Goal: Information Seeking & Learning: Learn about a topic

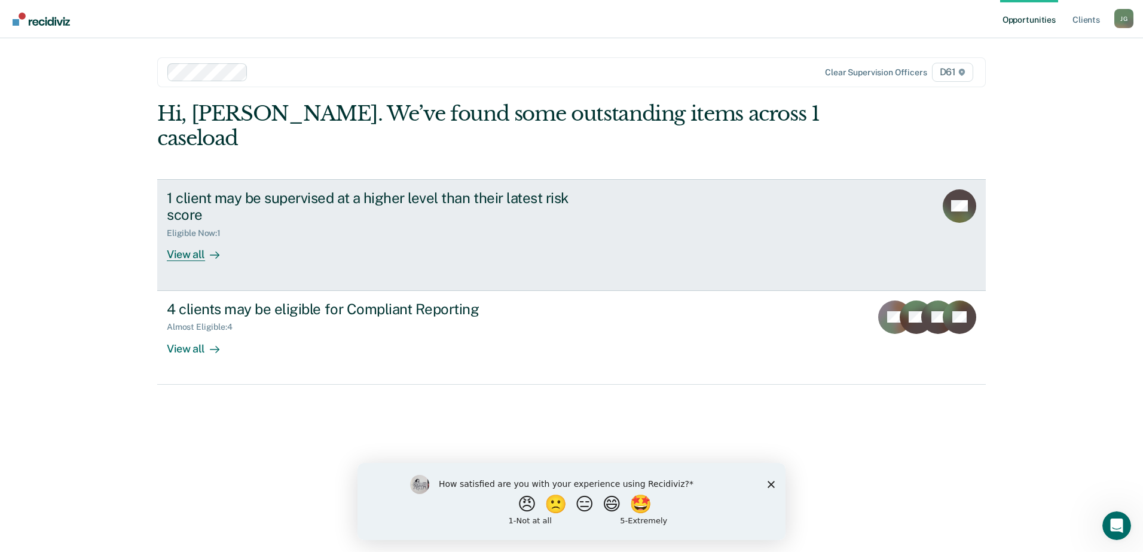
click at [447, 229] on div "1 client may be supervised at a higher level than their latest risk score Eligi…" at bounding box center [391, 226] width 448 height 72
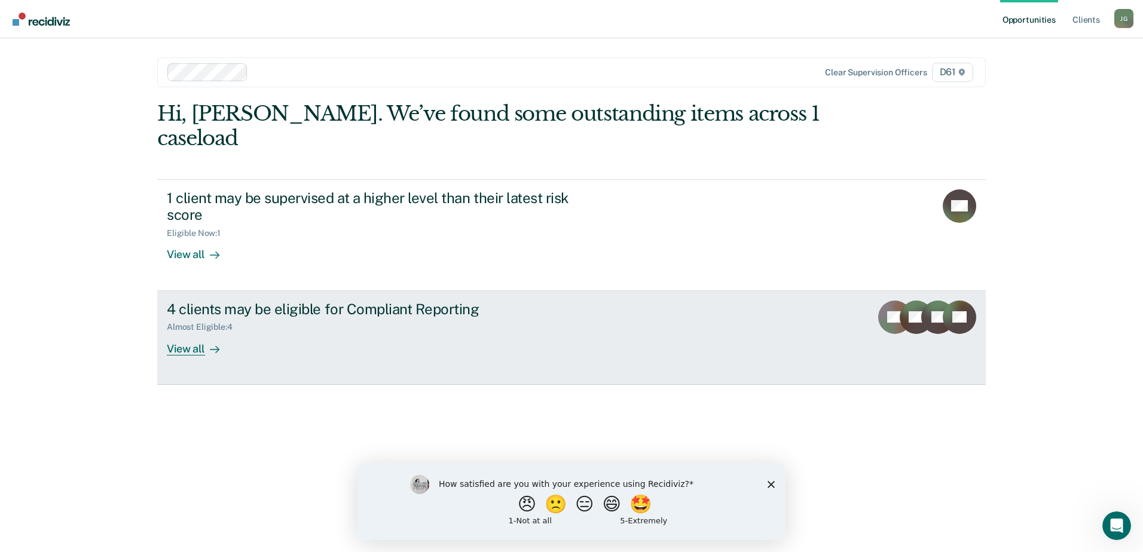
click at [277, 301] on div "4 clients may be eligible for Compliant Reporting" at bounding box center [377, 309] width 420 height 17
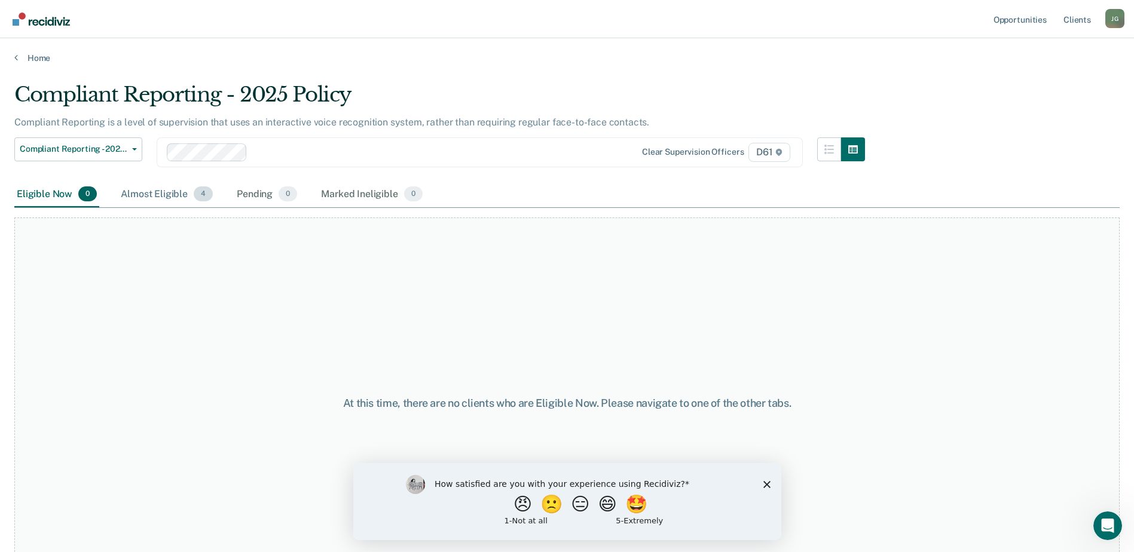
click at [166, 205] on div "Almost Eligible 4" at bounding box center [166, 195] width 97 height 26
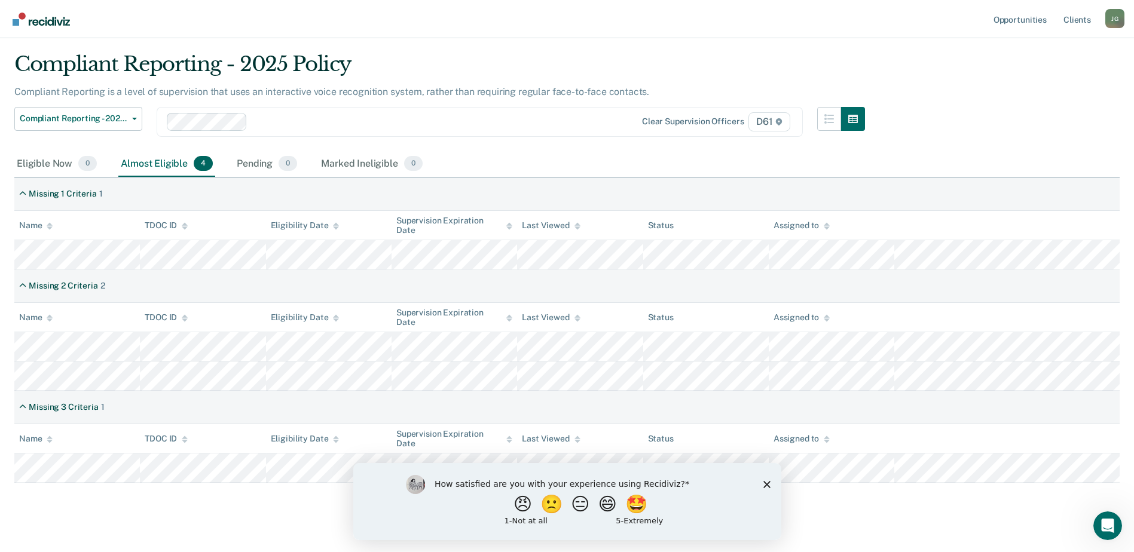
scroll to position [47, 0]
